Goal: Task Accomplishment & Management: Complete application form

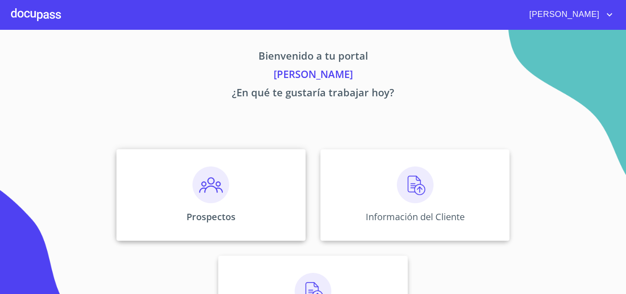
click at [195, 201] on img at bounding box center [210, 184] width 37 height 37
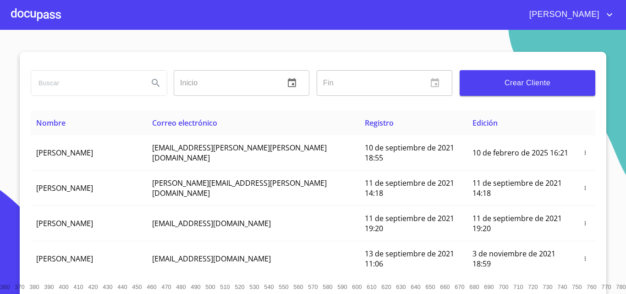
click at [487, 85] on span "Crear Cliente" at bounding box center [527, 83] width 121 height 13
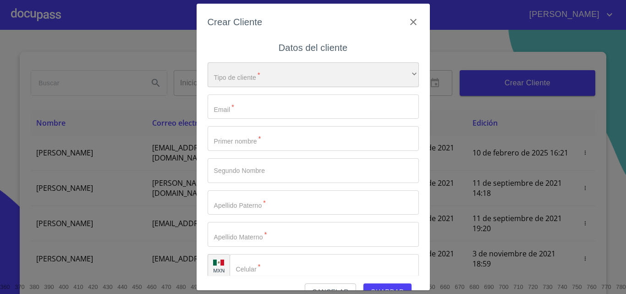
click at [252, 83] on div "​" at bounding box center [313, 74] width 211 height 25
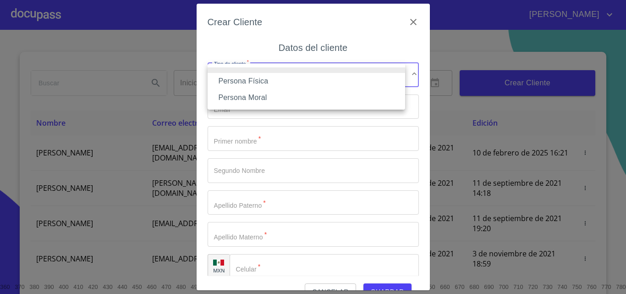
click at [251, 84] on li "Persona Física" at bounding box center [307, 81] width 198 height 16
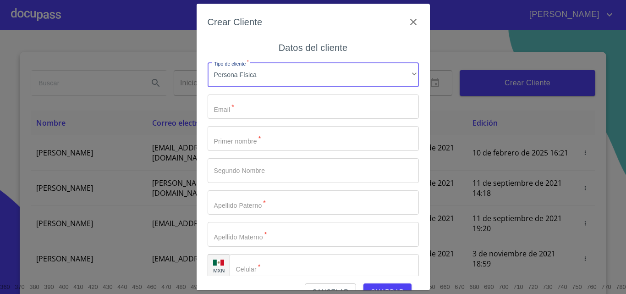
click at [242, 105] on input "Tipo de cliente   *" at bounding box center [313, 106] width 211 height 25
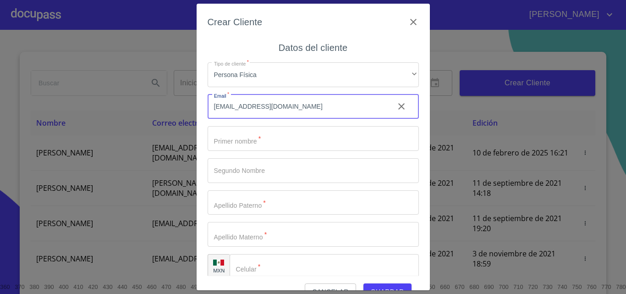
type input "[EMAIL_ADDRESS][DOMAIN_NAME]"
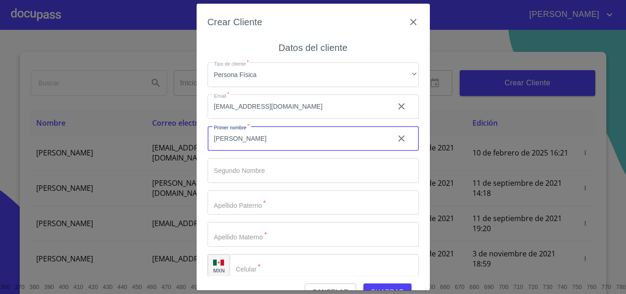
type input "[PERSON_NAME]"
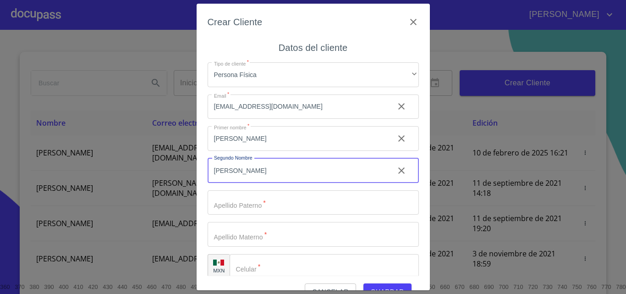
type input "[PERSON_NAME]"
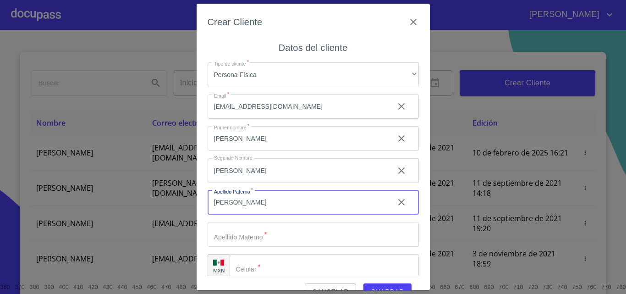
type input "[PERSON_NAME]"
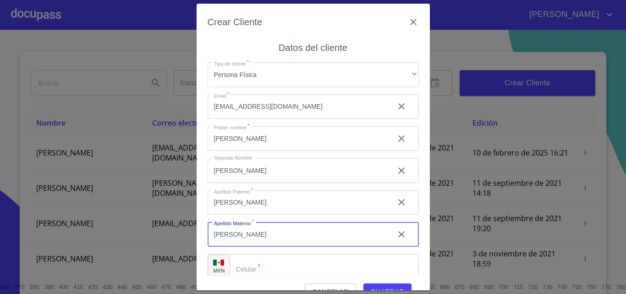
type input "[PERSON_NAME]"
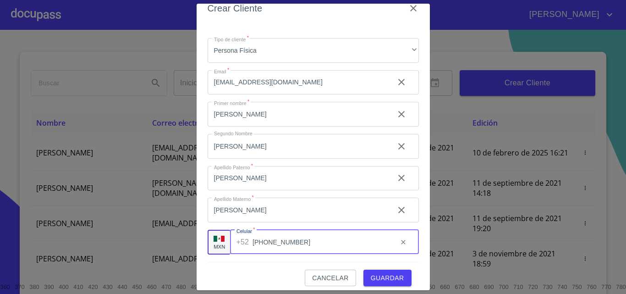
scroll to position [21, 0]
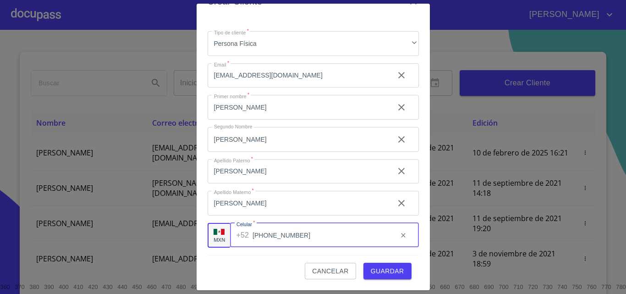
type input "[PHONE_NUMBER]"
click at [387, 273] on span "Guardar" at bounding box center [387, 270] width 33 height 11
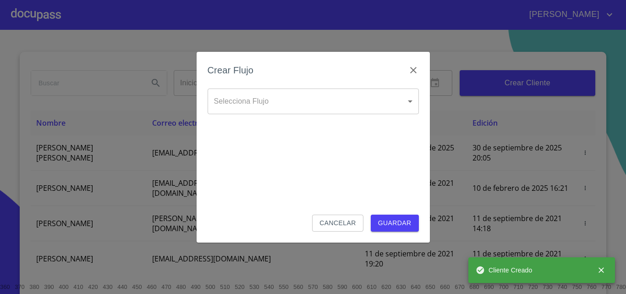
click at [264, 108] on body "[PERSON_NAME] ​ Fin ​ Crear Cliente Nombre Correo electrónico Registro Edición …" at bounding box center [313, 147] width 626 height 294
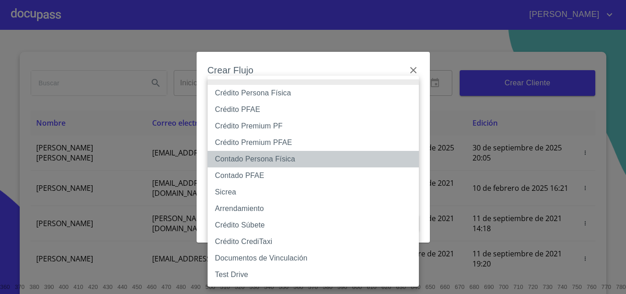
click at [251, 159] on li "Contado Persona Física" at bounding box center [313, 159] width 211 height 16
type input "60bf975b0d9865ccc2471536"
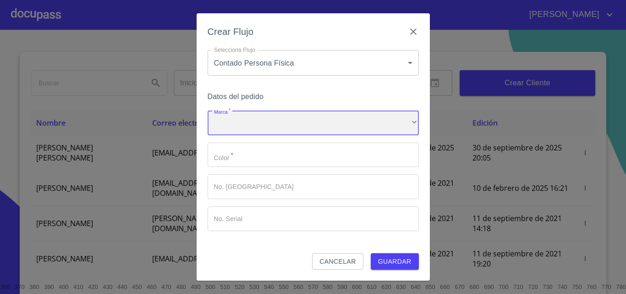
click at [247, 118] on div "​" at bounding box center [313, 122] width 211 height 25
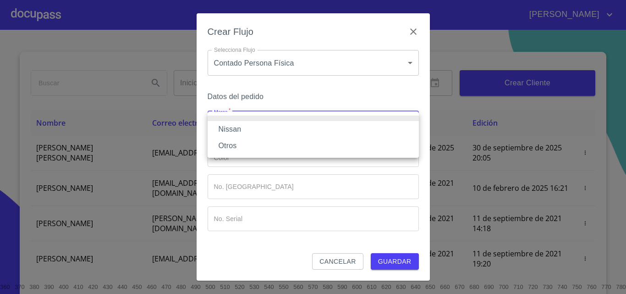
click at [227, 133] on li "Nissan" at bounding box center [313, 129] width 211 height 16
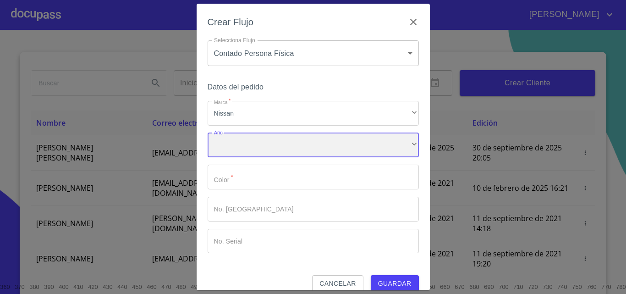
click at [227, 148] on div "​" at bounding box center [313, 145] width 211 height 25
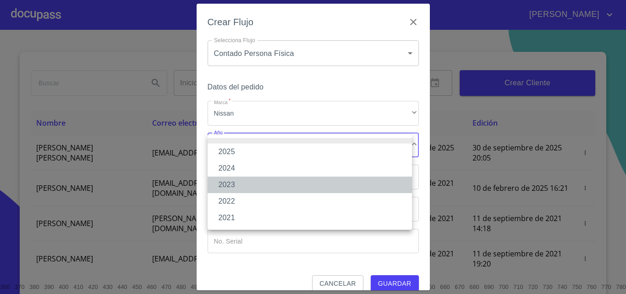
click at [229, 190] on li "2023" at bounding box center [310, 184] width 204 height 16
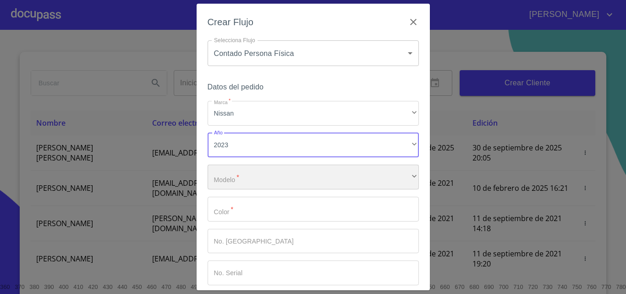
click at [239, 177] on div "​" at bounding box center [313, 177] width 211 height 25
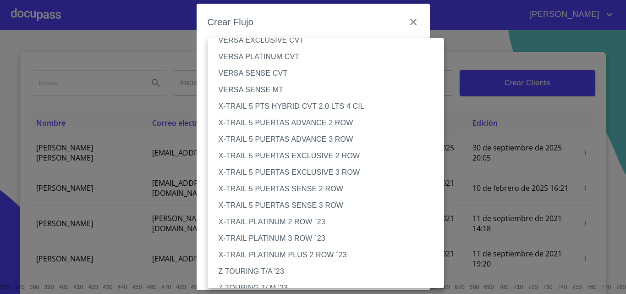
scroll to position [1033, 0]
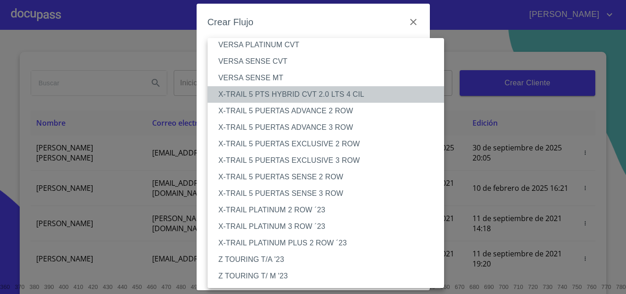
click at [335, 97] on li "X-TRAIL 5 PTS HYBRID CVT 2.0 LTS 4 CIL" at bounding box center [330, 94] width 244 height 16
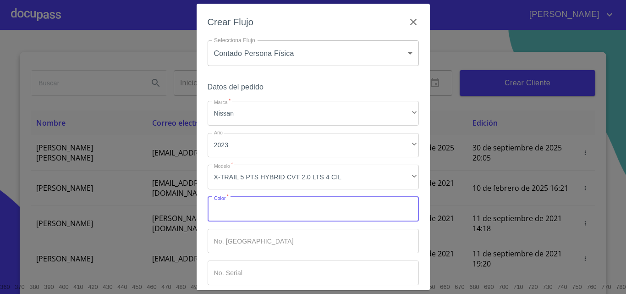
click at [240, 212] on input "Marca   *" at bounding box center [313, 209] width 211 height 25
type input "rojo"
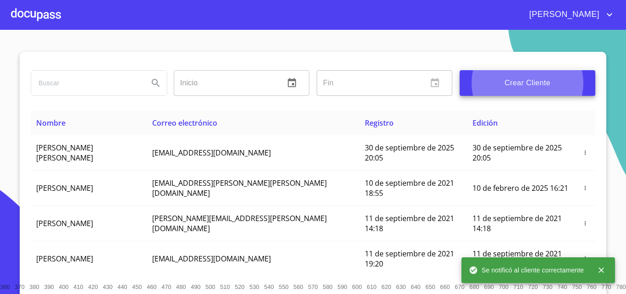
click at [49, 13] on div at bounding box center [36, 14] width 50 height 29
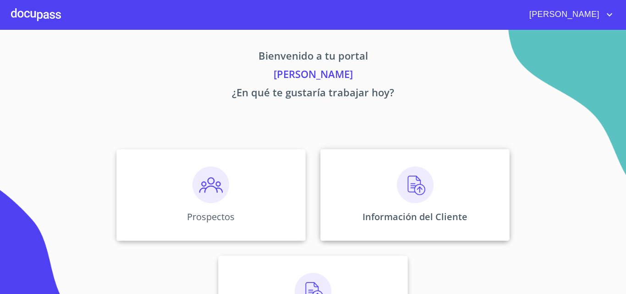
click at [432, 214] on p "Información del Cliente" at bounding box center [415, 216] width 105 height 12
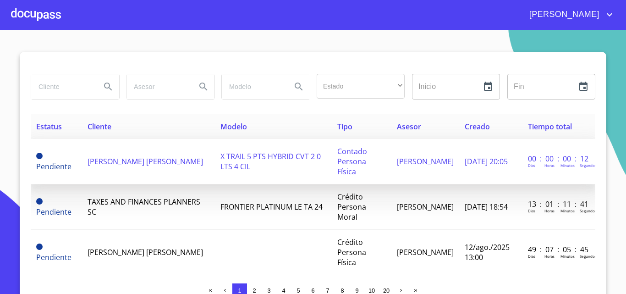
click at [121, 159] on td "[PERSON_NAME] [PERSON_NAME]" at bounding box center [148, 161] width 133 height 45
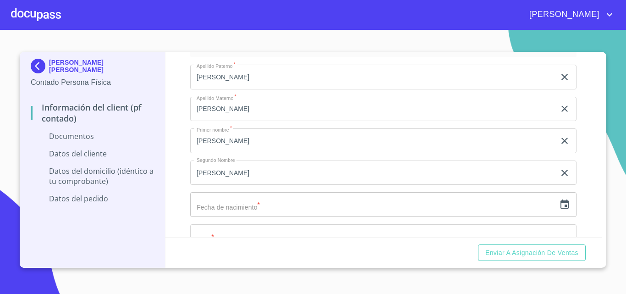
scroll to position [733, 0]
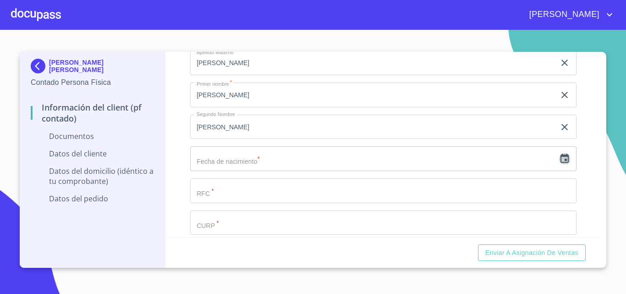
click at [561, 161] on icon "button" at bounding box center [564, 158] width 11 height 11
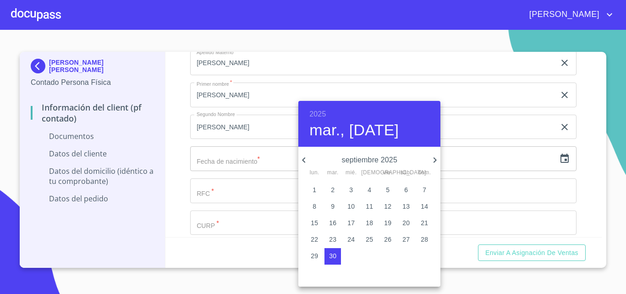
click at [319, 111] on h6 "2025" at bounding box center [317, 114] width 16 height 13
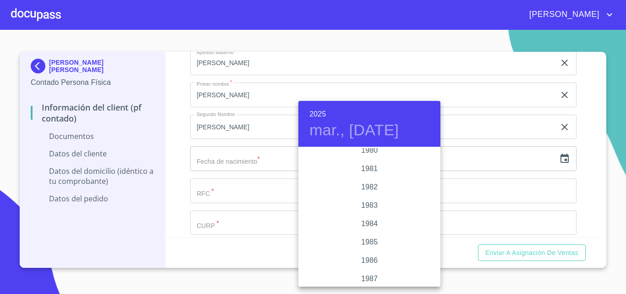
scroll to position [999, 0]
click at [369, 186] on div "1981" at bounding box center [369, 185] width 142 height 18
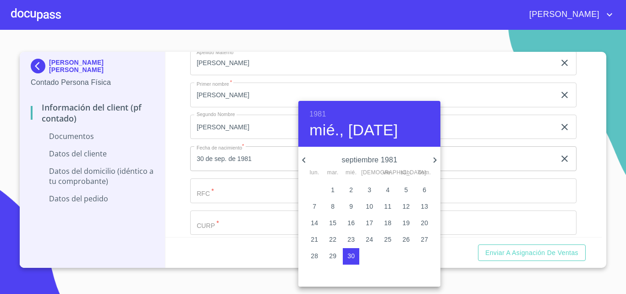
click at [303, 160] on icon "button" at bounding box center [303, 159] width 3 height 5
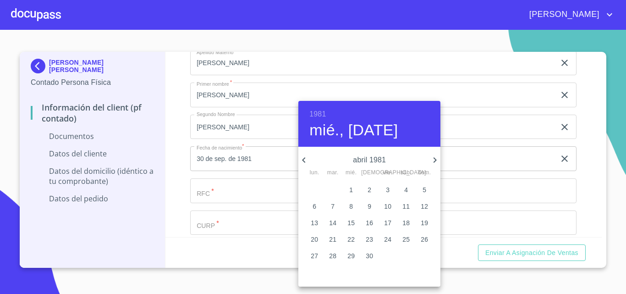
click at [303, 160] on icon "button" at bounding box center [303, 159] width 3 height 5
click at [316, 251] on p "23" at bounding box center [314, 255] width 7 height 9
type input "23 de mar. de 1981"
click at [216, 193] on div at bounding box center [313, 147] width 626 height 294
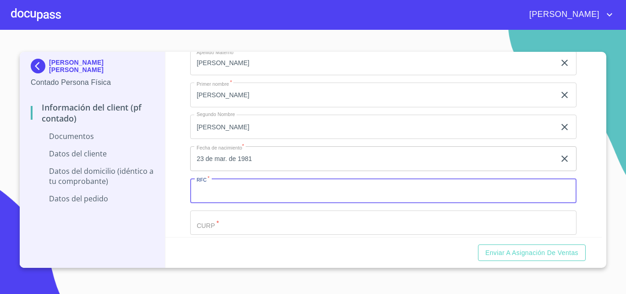
click at [216, 193] on input "Documento de identificación.   *" at bounding box center [383, 190] width 386 height 25
type input "BAME810323"
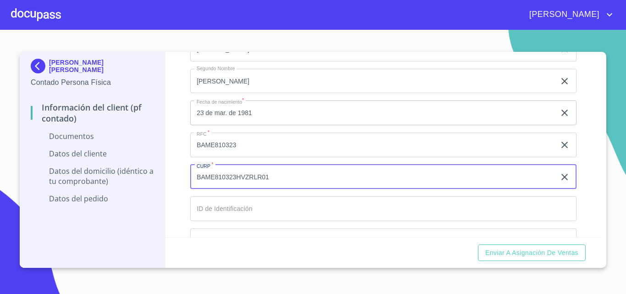
type input "BAME810323HVZRLR01"
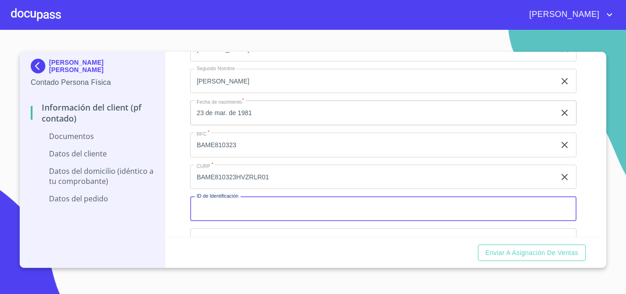
click at [220, 205] on input "Documento de identificación.   *" at bounding box center [383, 208] width 386 height 25
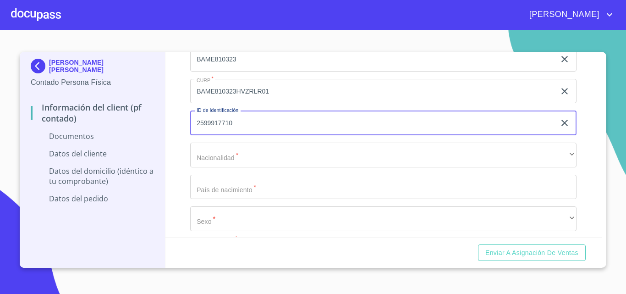
scroll to position [871, 0]
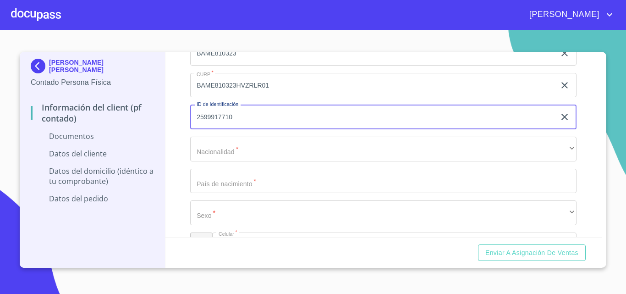
type input "2599917710"
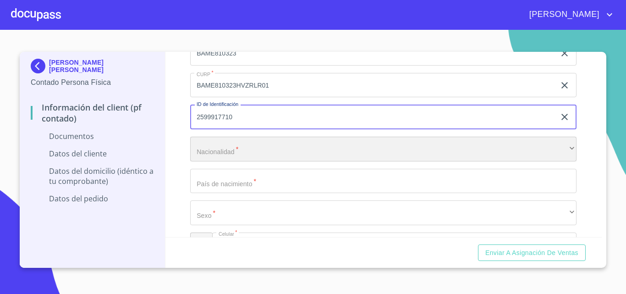
click at [257, 146] on div "​" at bounding box center [383, 149] width 386 height 25
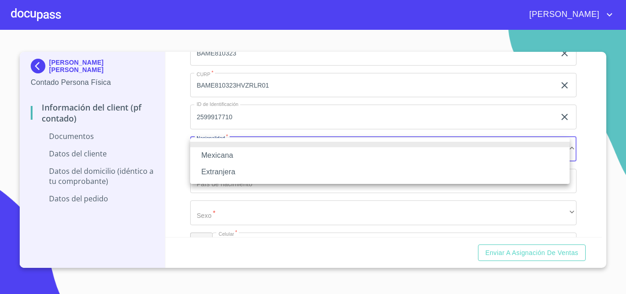
click at [232, 159] on li "Mexicana" at bounding box center [379, 155] width 379 height 16
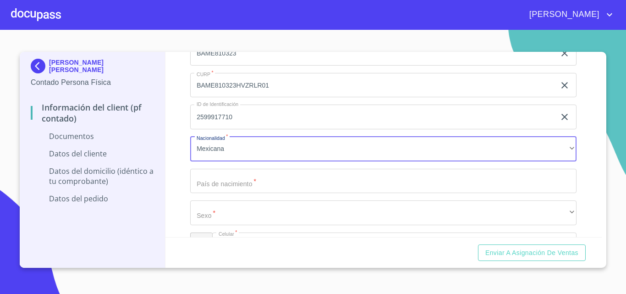
click at [225, 175] on input "Documento de identificación.   *" at bounding box center [383, 181] width 386 height 25
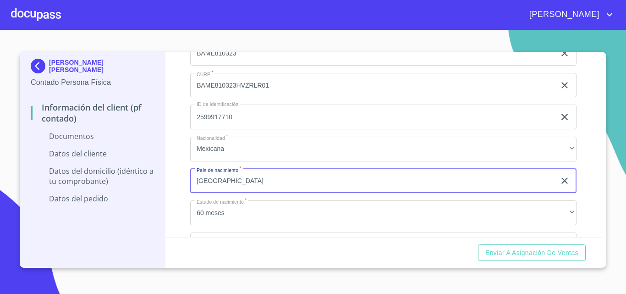
type input "[GEOGRAPHIC_DATA]"
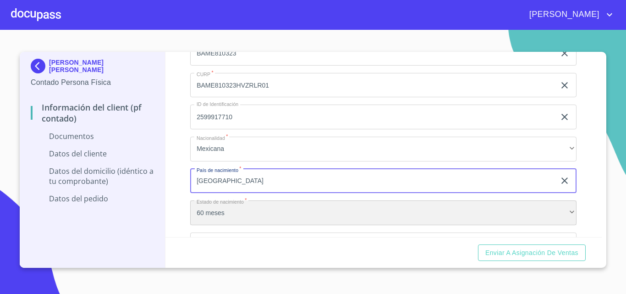
click at [214, 216] on div "60 meses" at bounding box center [383, 212] width 386 height 25
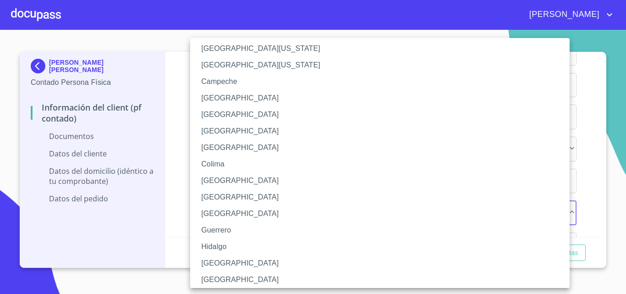
scroll to position [46, 0]
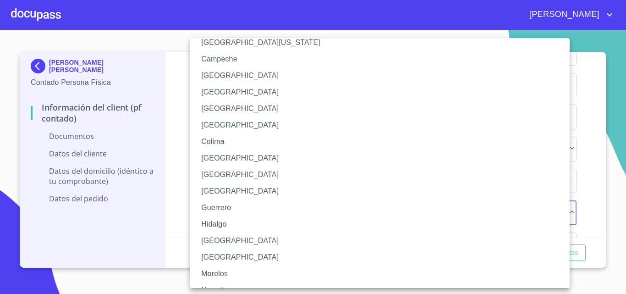
drag, startPoint x: 220, startPoint y: 236, endPoint x: 213, endPoint y: 236, distance: 6.9
click at [220, 236] on li "[GEOGRAPHIC_DATA]" at bounding box center [383, 240] width 386 height 16
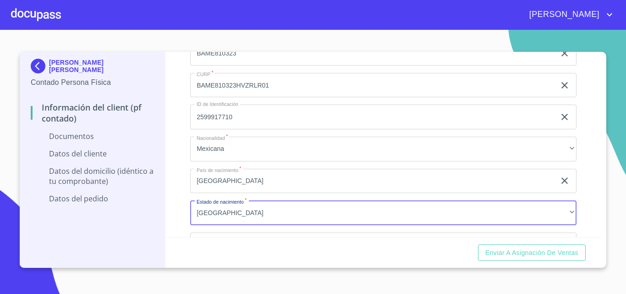
click at [176, 209] on div "Información del Client (PF contado) Documentos Documento de identificación.   *…" at bounding box center [383, 144] width 437 height 185
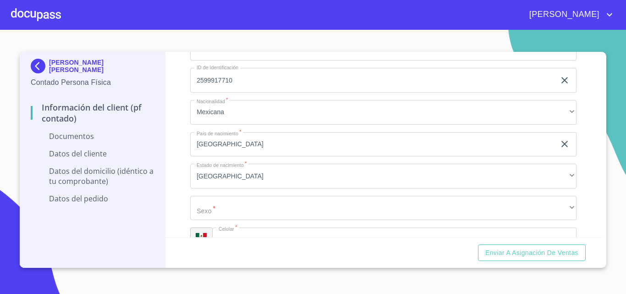
scroll to position [962, 0]
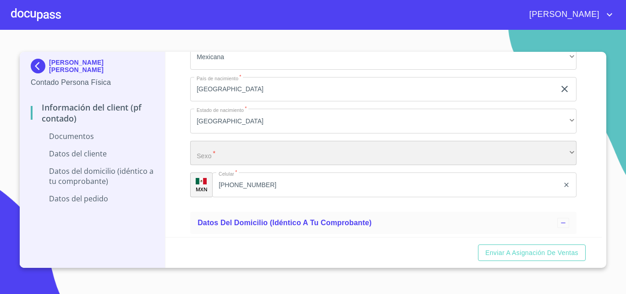
click at [233, 159] on div "​" at bounding box center [383, 153] width 386 height 25
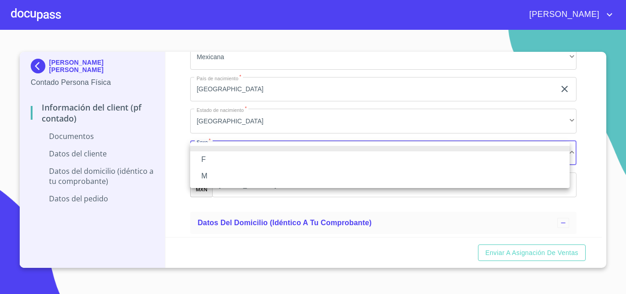
click at [212, 173] on li "M" at bounding box center [379, 176] width 379 height 16
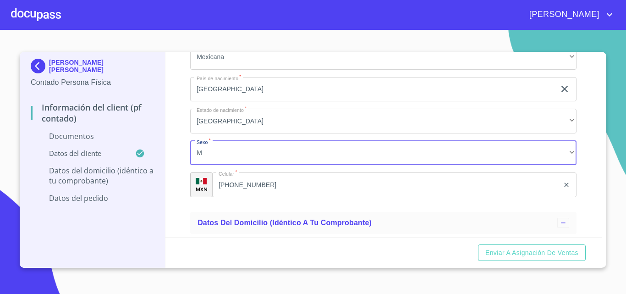
click at [174, 185] on div "Información del Client (PF contado) Documentos Documento de identificación.   *…" at bounding box center [383, 144] width 437 height 185
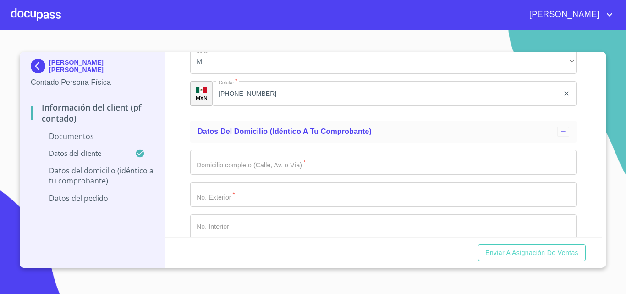
scroll to position [1054, 0]
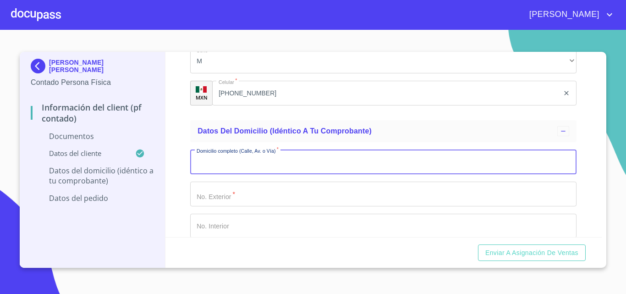
click at [224, 156] on input "Documento de identificación.   *" at bounding box center [383, 161] width 386 height 25
type input "[PERSON_NAME]"
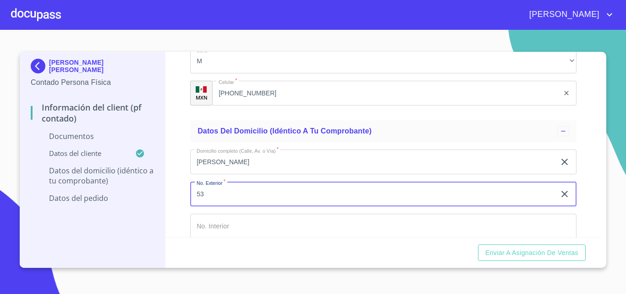
type input "53"
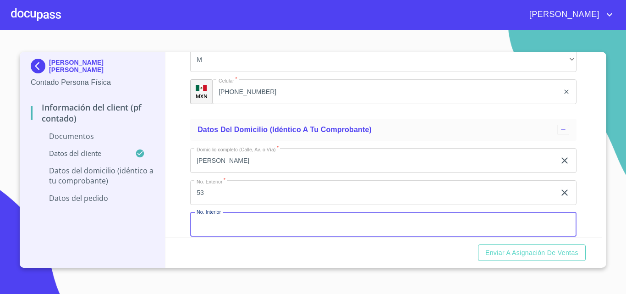
scroll to position [1167, 0]
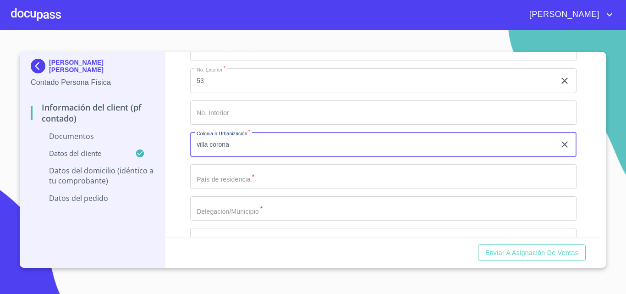
type input "villa corona"
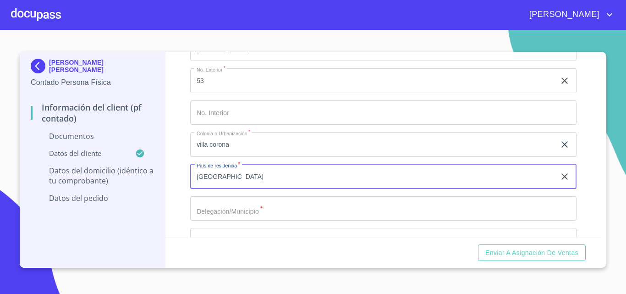
type input "[GEOGRAPHIC_DATA]"
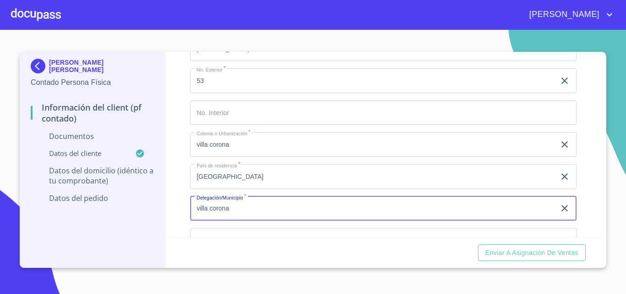
type input "villa corona"
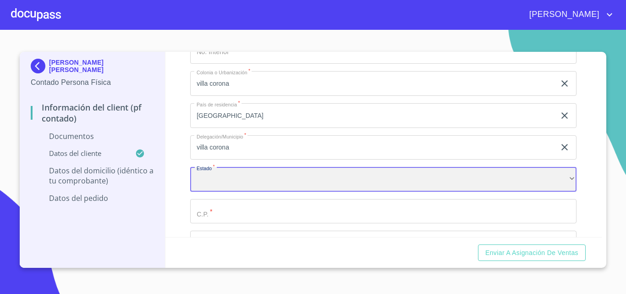
scroll to position [1229, 0]
click at [240, 184] on div "​" at bounding box center [383, 178] width 386 height 25
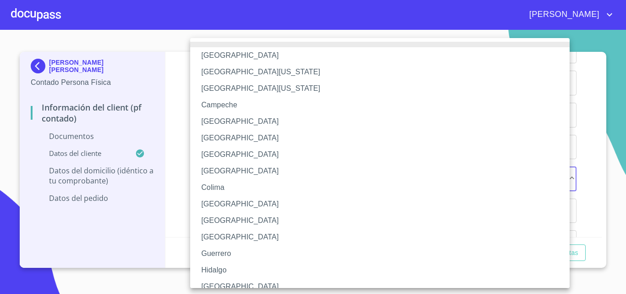
click at [222, 286] on li "[GEOGRAPHIC_DATA]" at bounding box center [383, 286] width 386 height 16
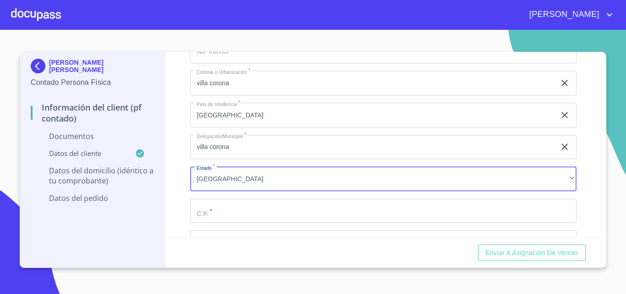
click at [202, 212] on input "Documento de identificación.   *" at bounding box center [383, 210] width 386 height 25
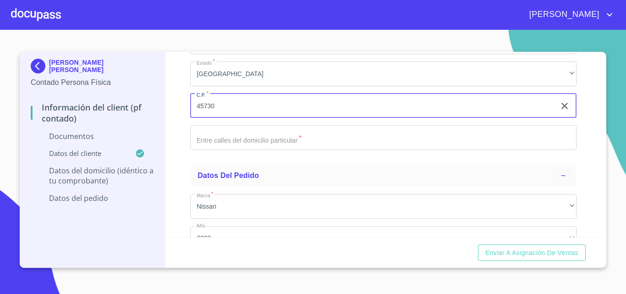
scroll to position [1366, 0]
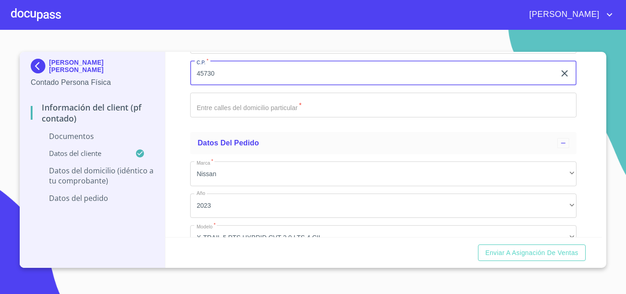
type input "45730"
click at [218, 108] on input "Documento de identificación.   *" at bounding box center [383, 105] width 386 height 25
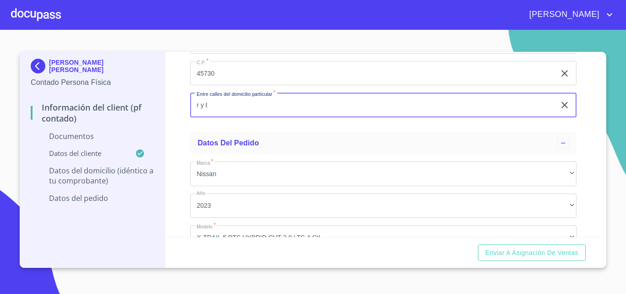
type input "r y t"
click at [184, 145] on div "Información del Client (PF contado) Documentos Documento de identificación.   *…" at bounding box center [383, 144] width 437 height 185
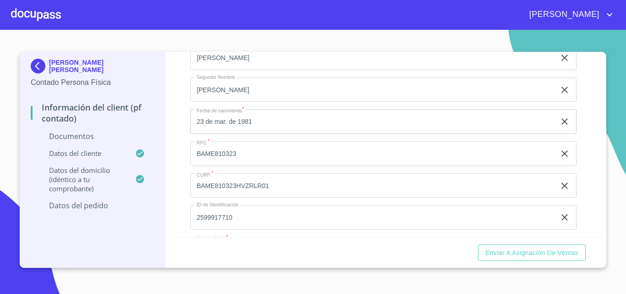
scroll to position [779, 0]
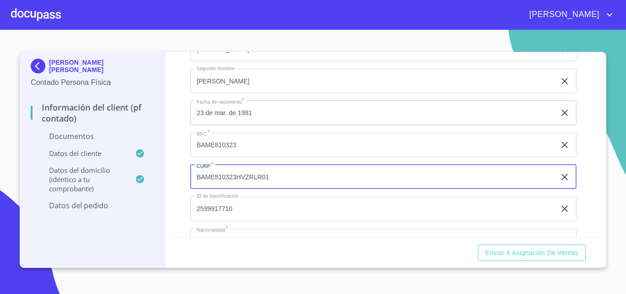
drag, startPoint x: 279, startPoint y: 180, endPoint x: 110, endPoint y: 210, distance: 172.3
click at [110, 210] on div "[PERSON_NAME] [PERSON_NAME] Contado Persona Física Información del Client (PF c…" at bounding box center [311, 160] width 582 height 216
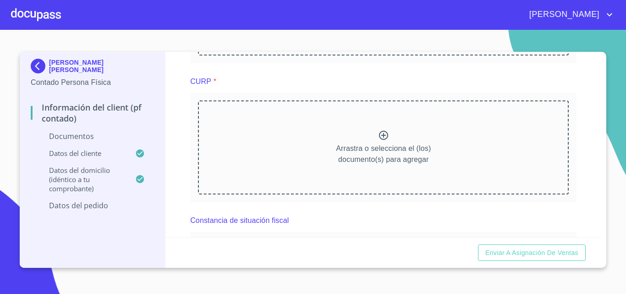
scroll to position [367, 0]
click at [249, 164] on div "Arrastra o selecciona el (los) documento(s) para agregar" at bounding box center [383, 147] width 371 height 93
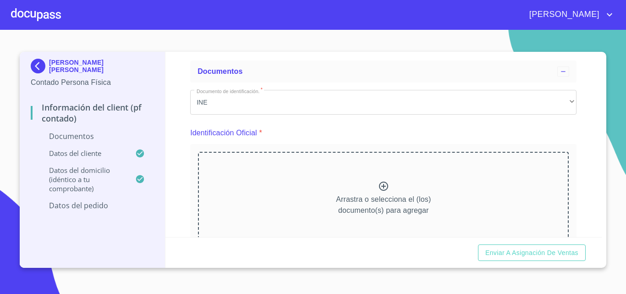
scroll to position [92, 0]
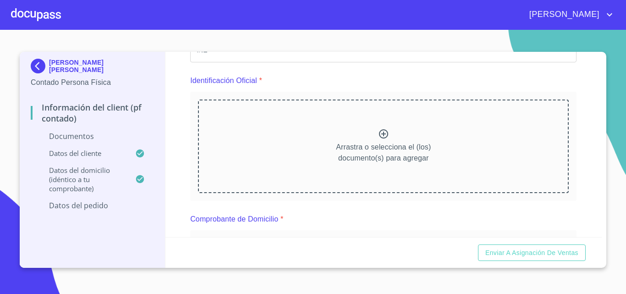
click at [291, 146] on div "Arrastra o selecciona el (los) documento(s) para agregar" at bounding box center [383, 145] width 371 height 93
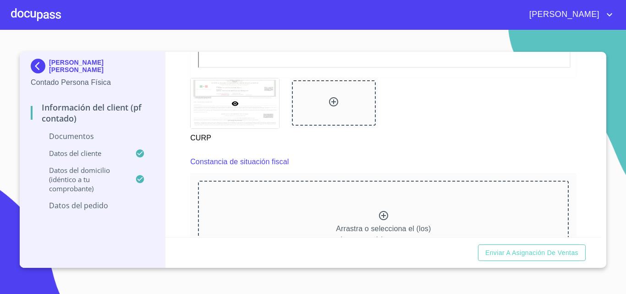
scroll to position [687, 0]
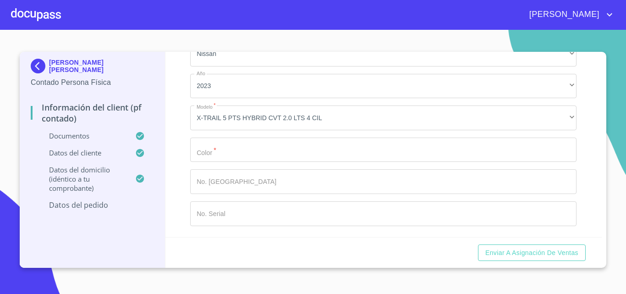
scroll to position [2687, 0]
